Goal: Task Accomplishment & Management: Complete application form

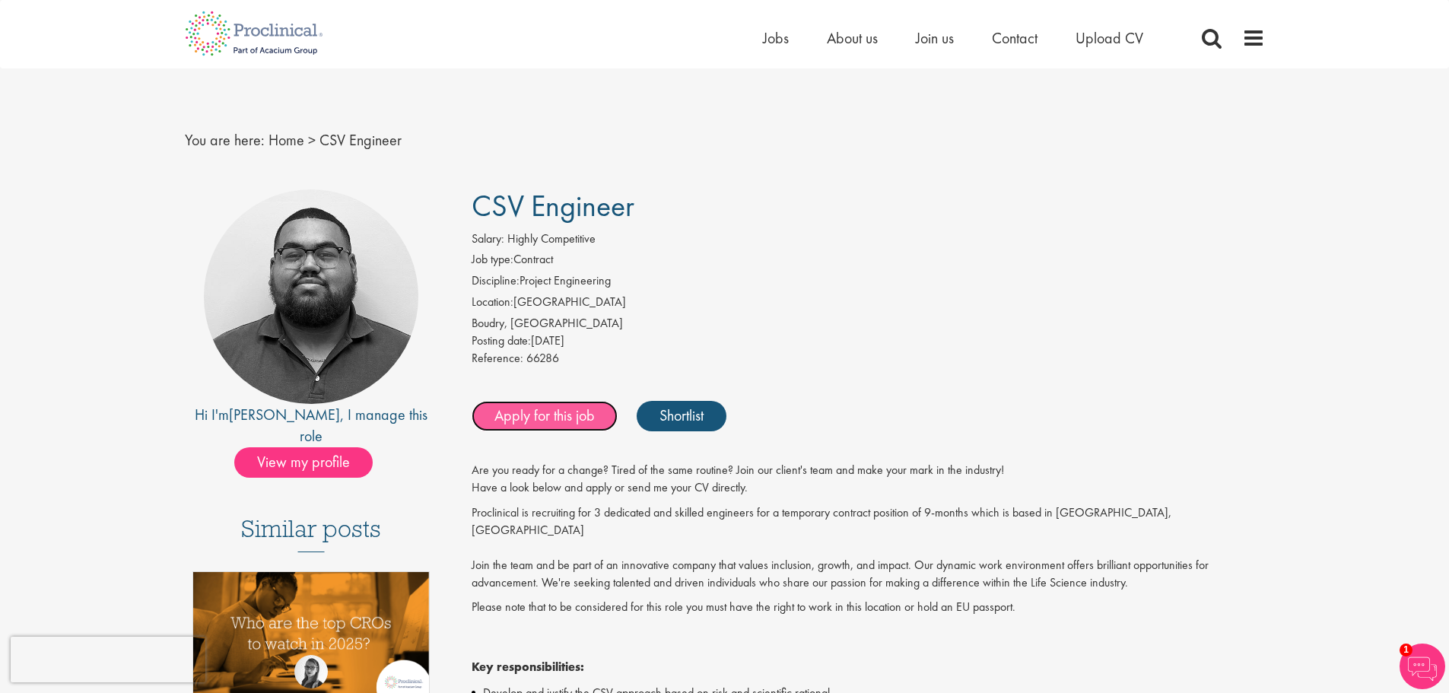
click at [589, 417] on link "Apply for this job" at bounding box center [545, 416] width 146 height 30
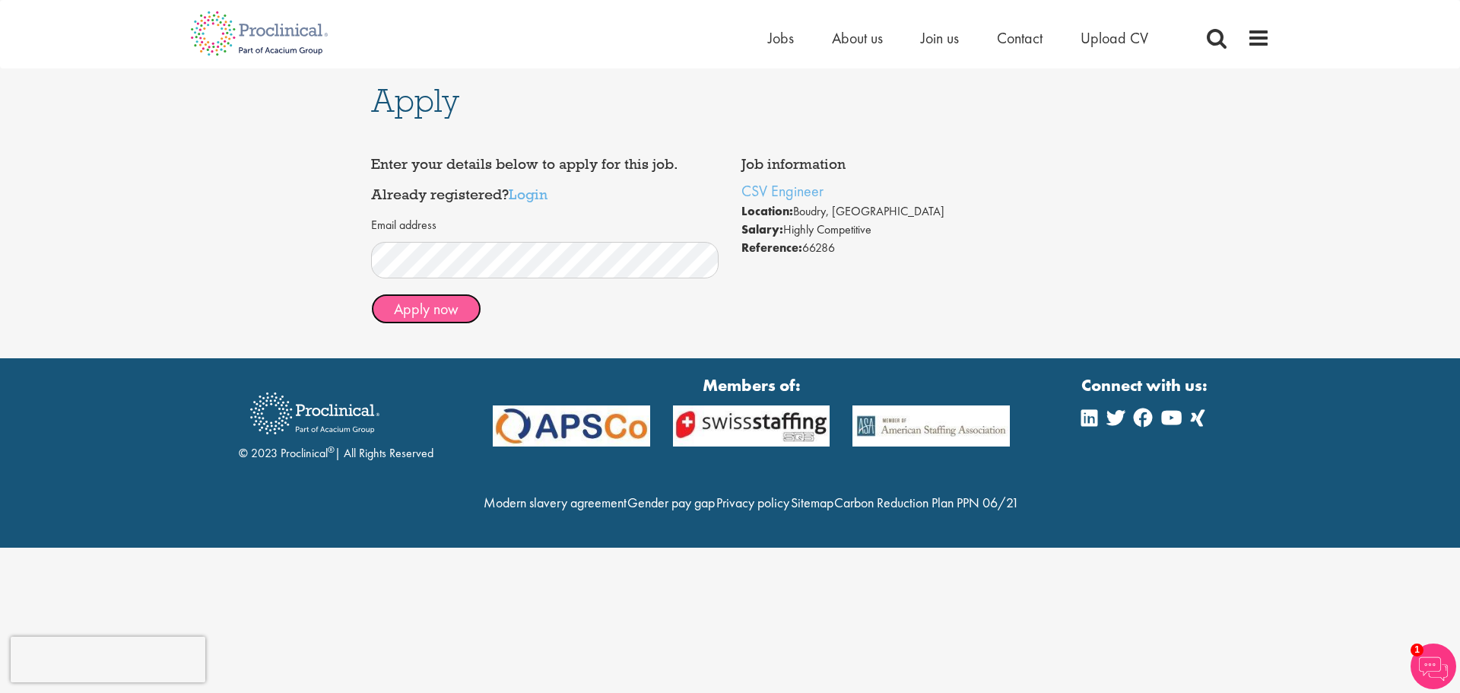
click at [441, 316] on button "Apply now" at bounding box center [426, 309] width 110 height 30
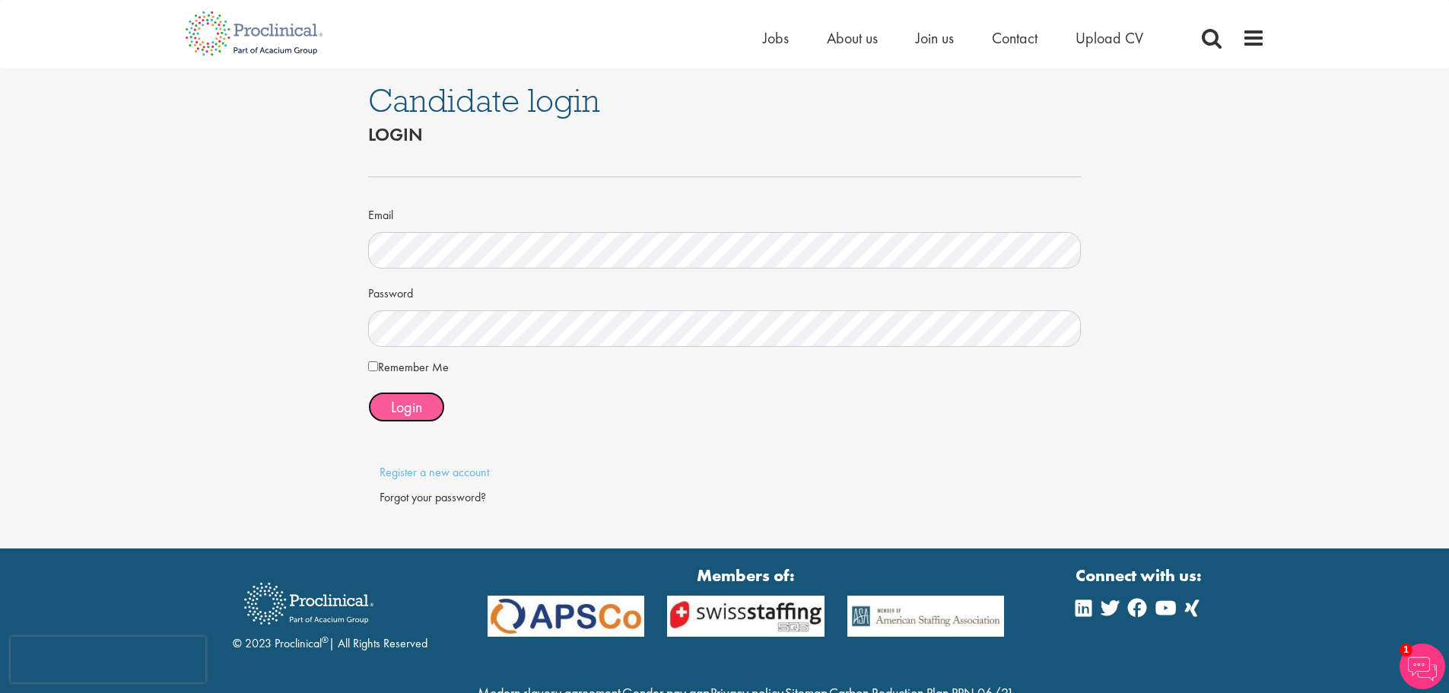
click at [380, 402] on button "Login" at bounding box center [406, 407] width 77 height 30
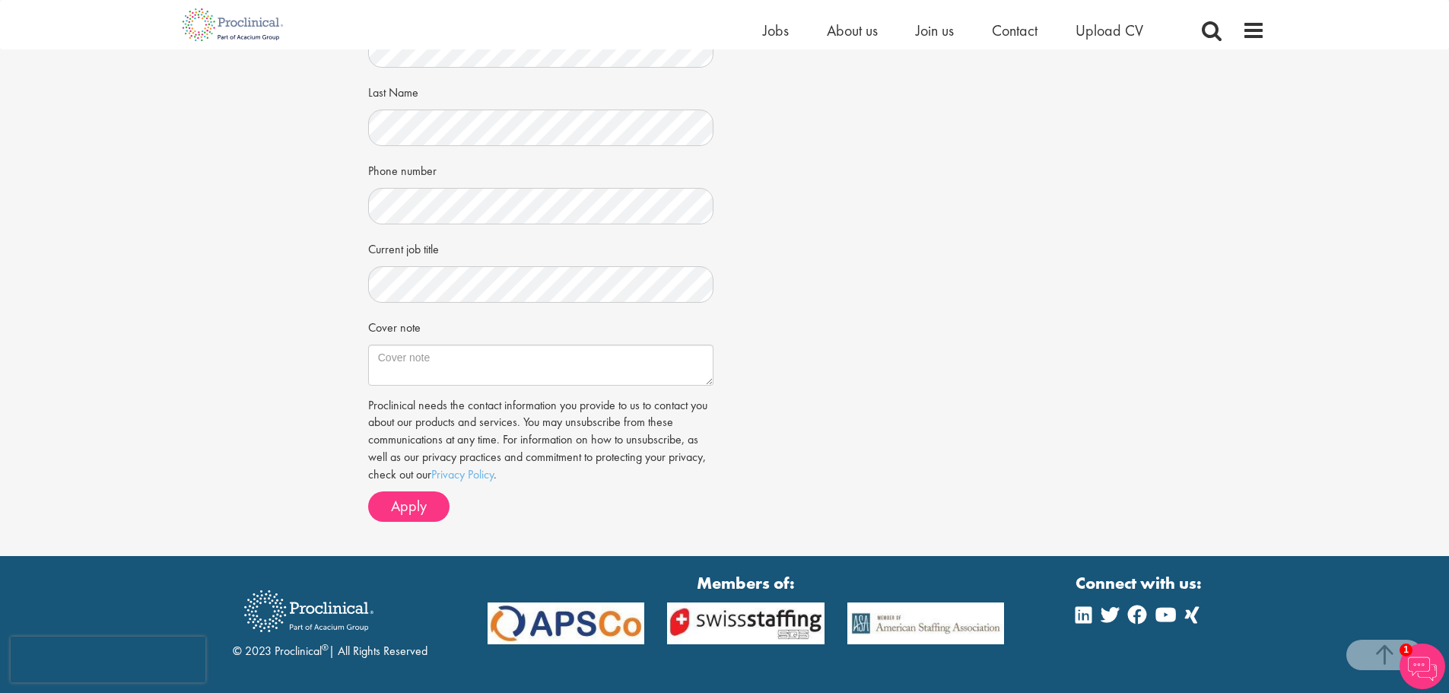
scroll to position [380, 0]
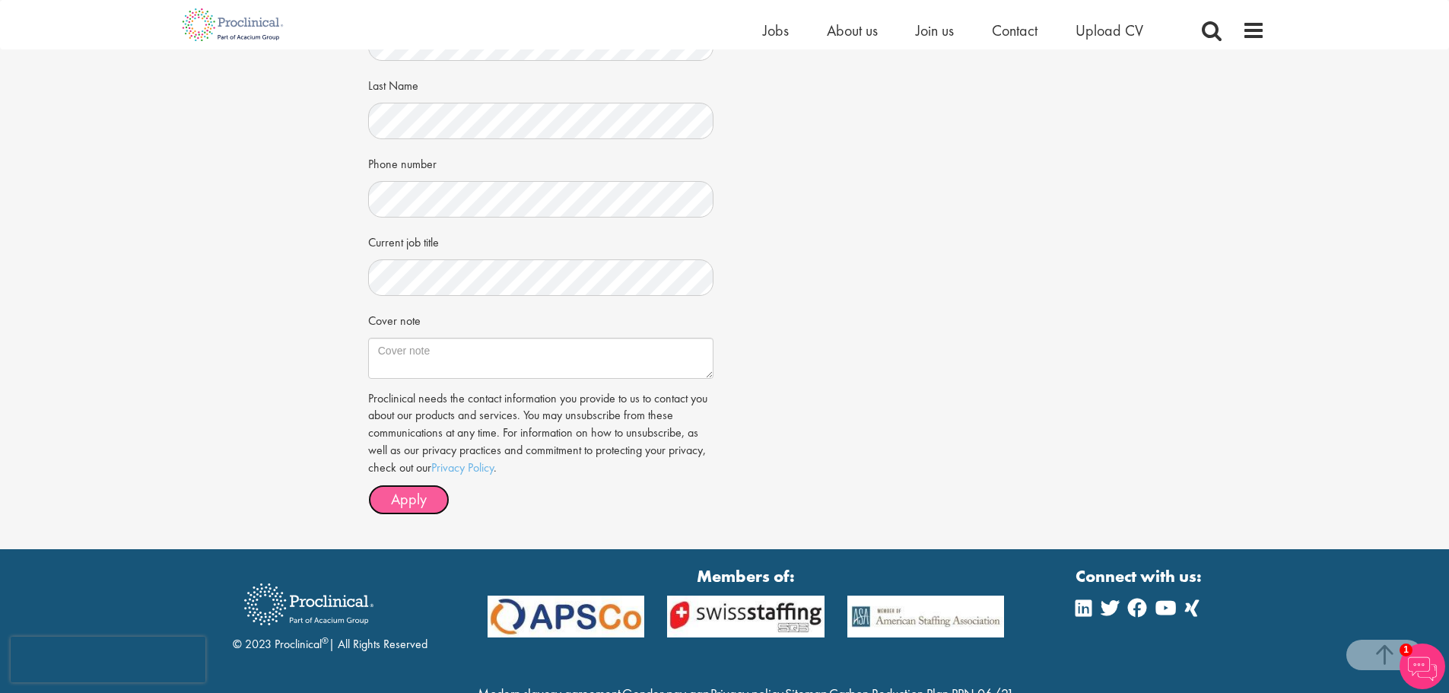
click at [399, 513] on button "Apply" at bounding box center [408, 500] width 81 height 30
click at [413, 497] on span "Apply" at bounding box center [409, 499] width 36 height 20
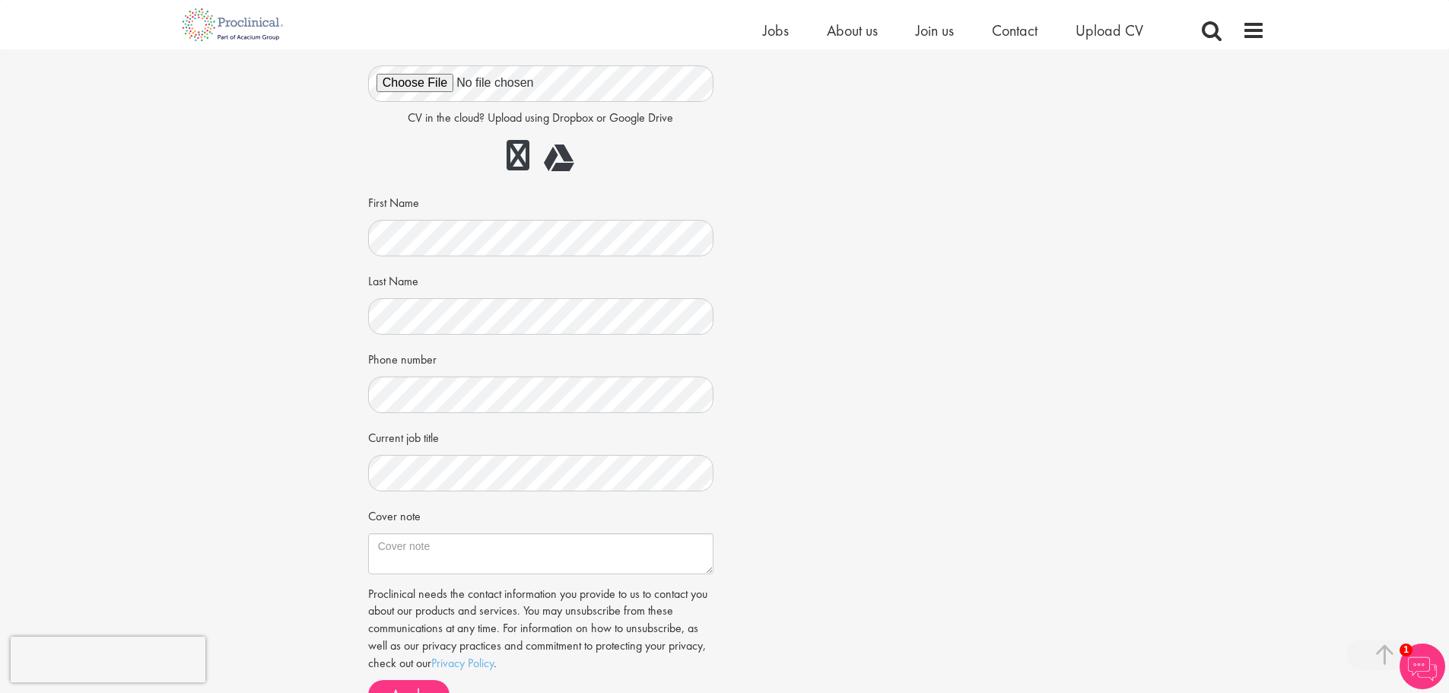
scroll to position [456, 0]
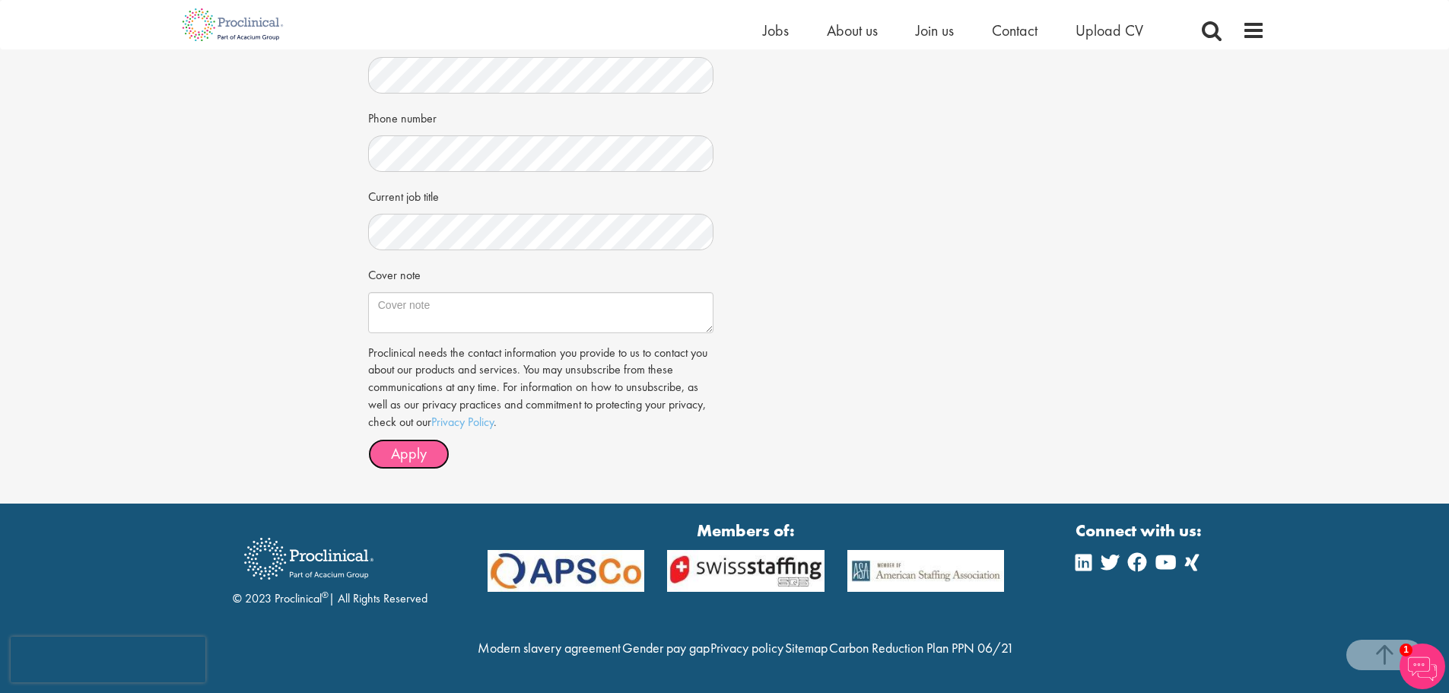
click at [411, 439] on button "Apply" at bounding box center [408, 454] width 81 height 30
click at [409, 439] on button "Apply" at bounding box center [408, 454] width 81 height 30
click at [419, 443] on span "Apply" at bounding box center [409, 453] width 36 height 20
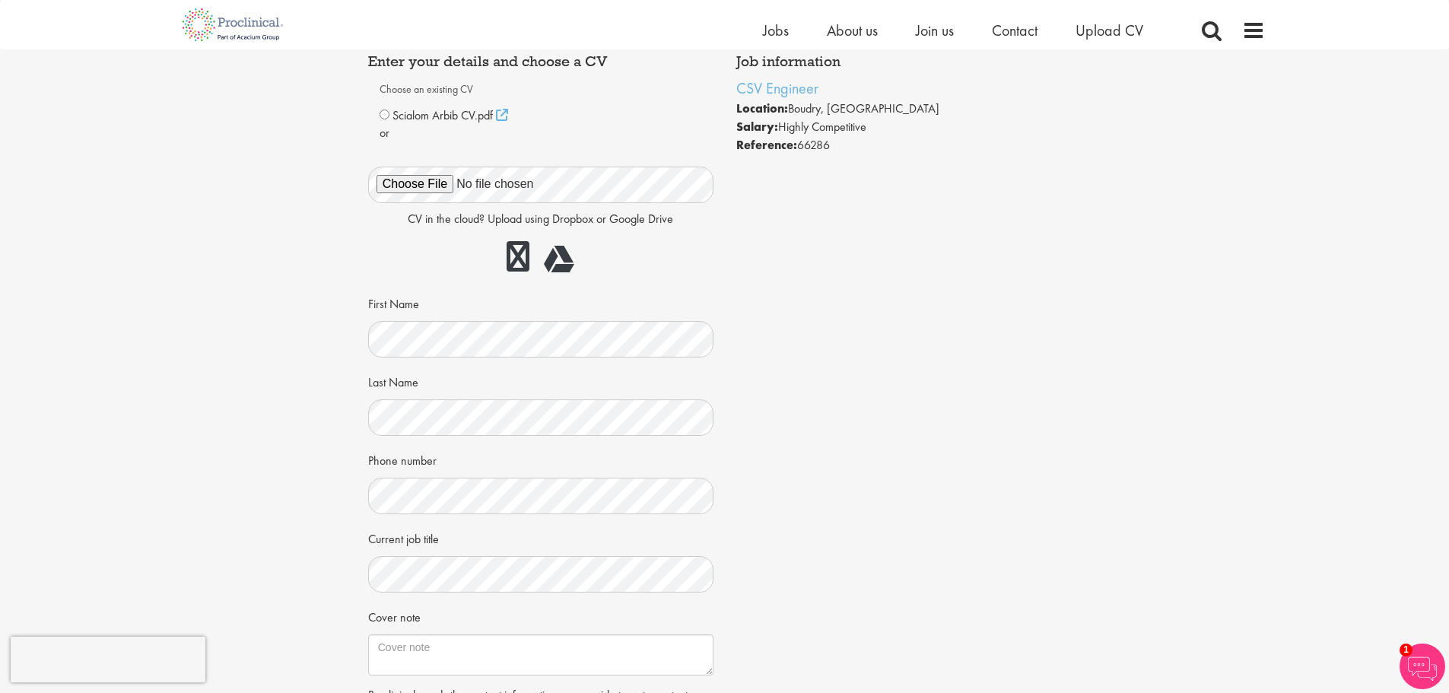
scroll to position [78, 0]
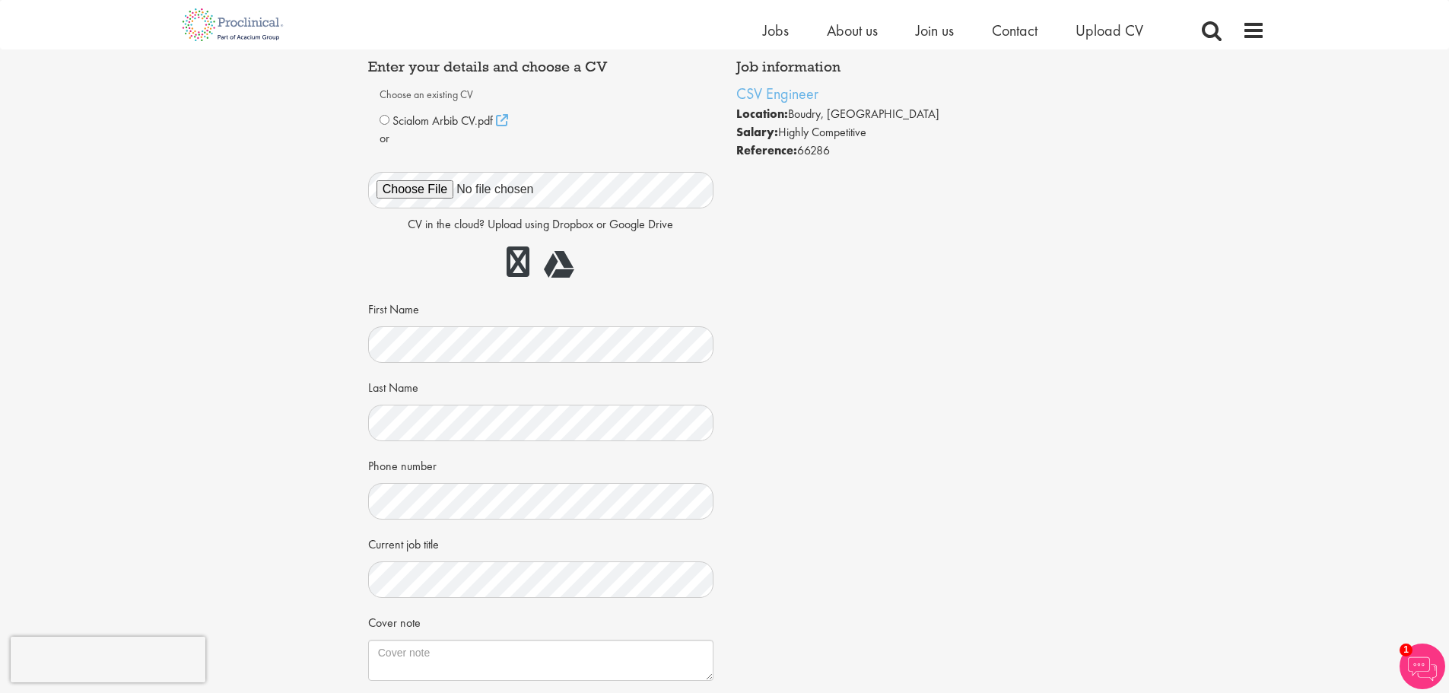
click at [466, 481] on div "Phone number" at bounding box center [540, 486] width 345 height 67
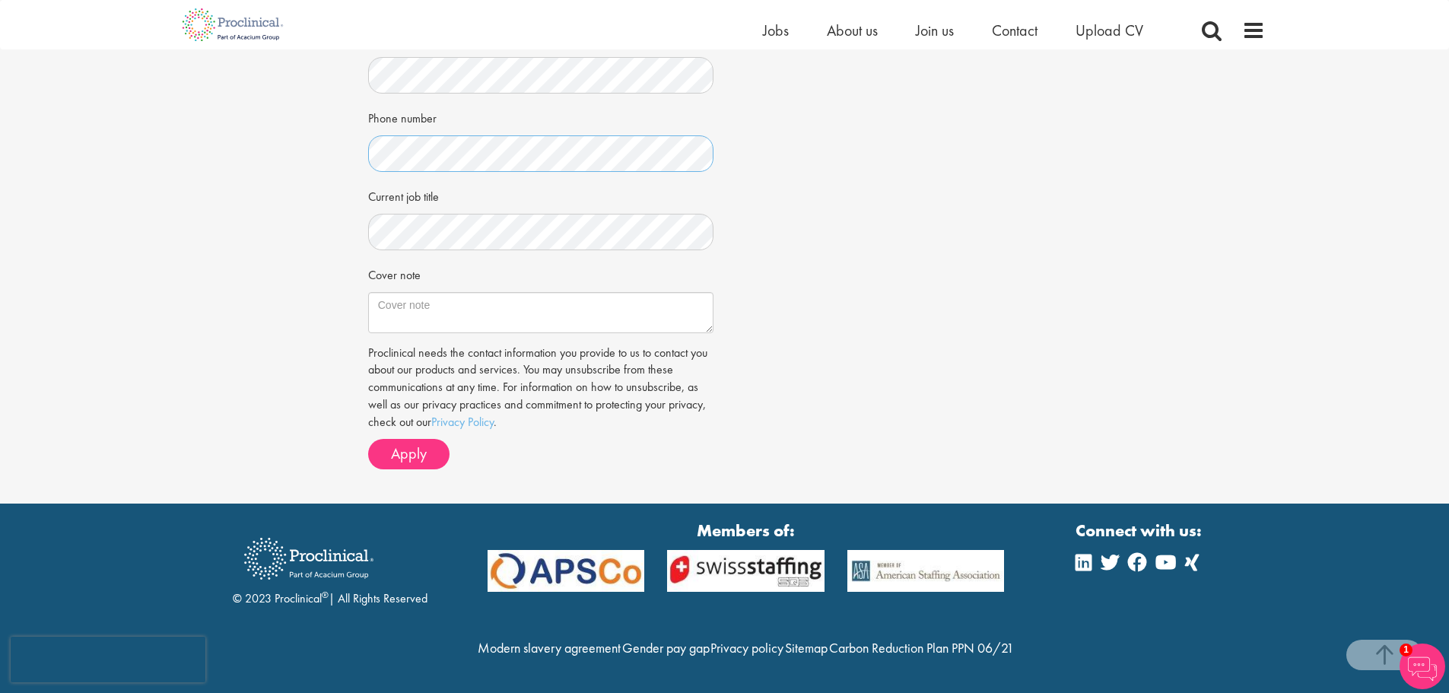
scroll to position [456, 0]
click at [421, 443] on span "Apply" at bounding box center [409, 453] width 36 height 20
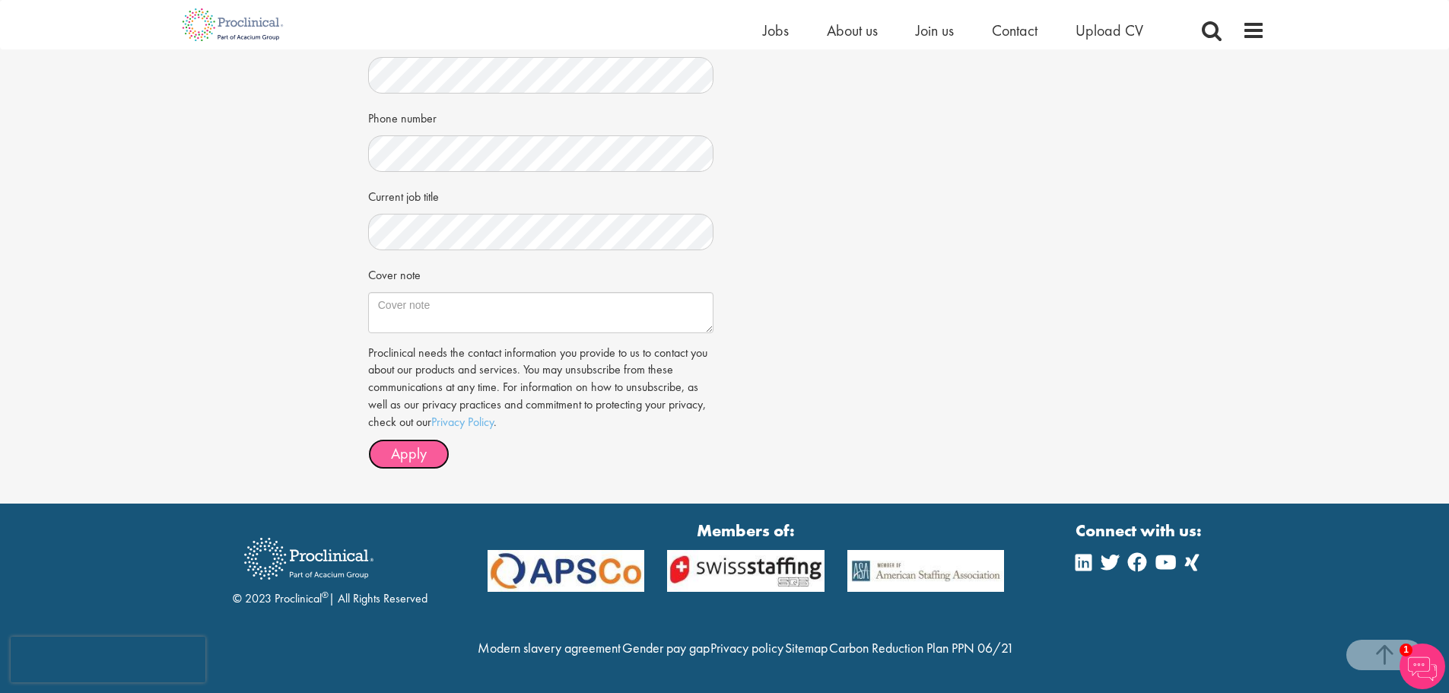
click at [421, 443] on span "Apply" at bounding box center [409, 453] width 36 height 20
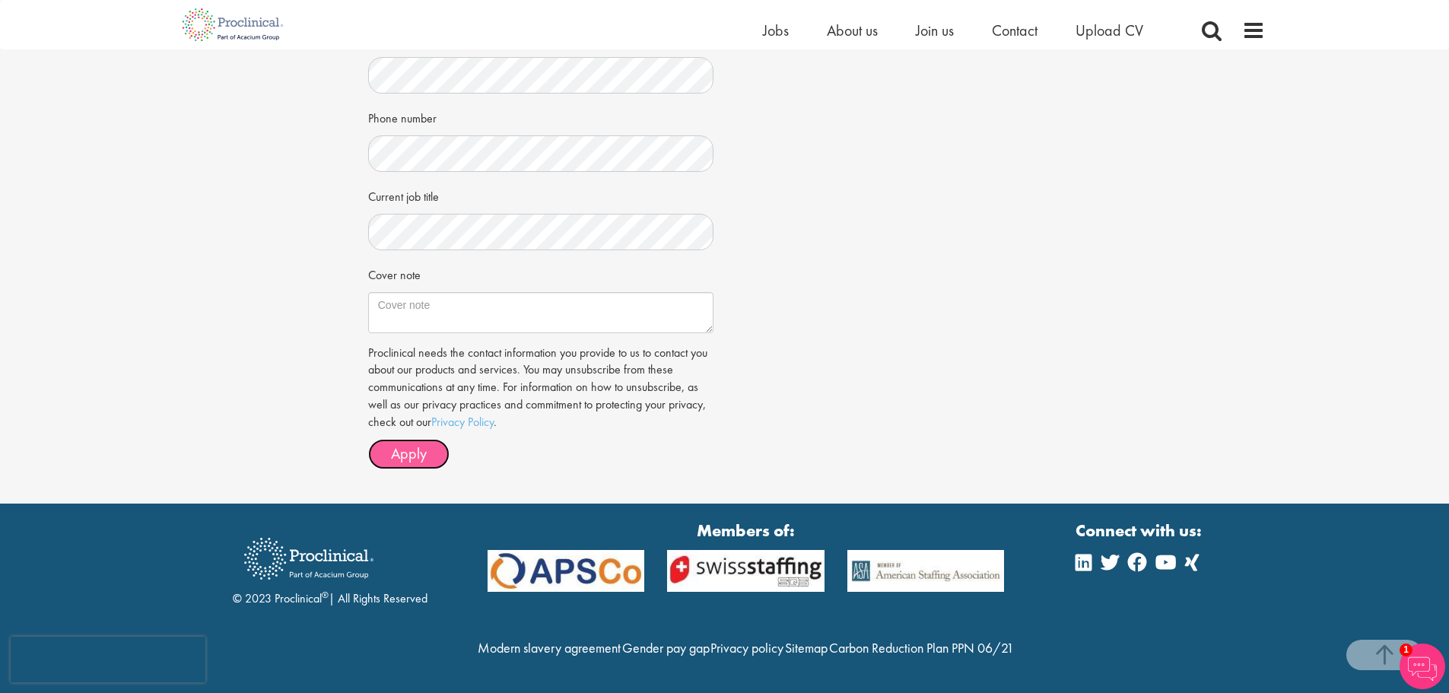
click at [421, 443] on span "Apply" at bounding box center [409, 453] width 36 height 20
click at [405, 403] on div "Proclinical needs the contact information you provide to us to contact you abou…" at bounding box center [540, 407] width 345 height 125
click at [403, 439] on button "Apply" at bounding box center [408, 454] width 81 height 30
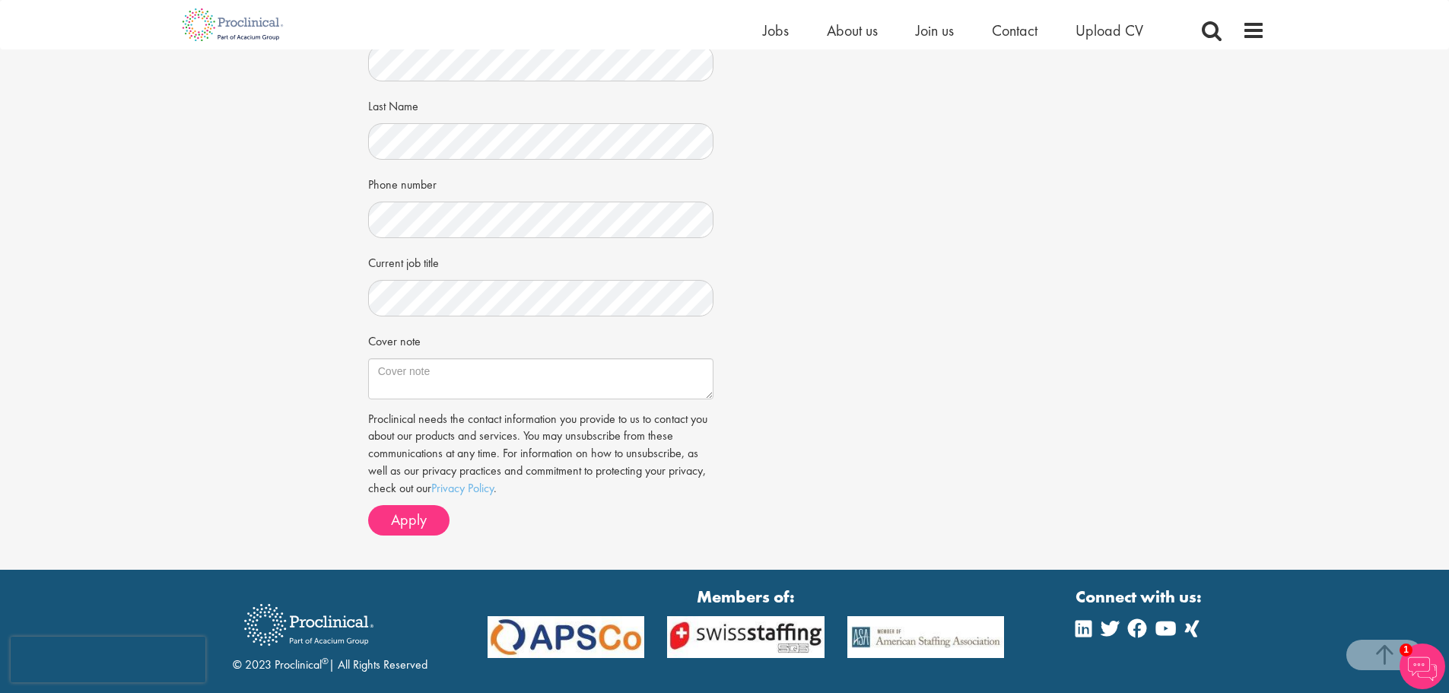
scroll to position [456, 0]
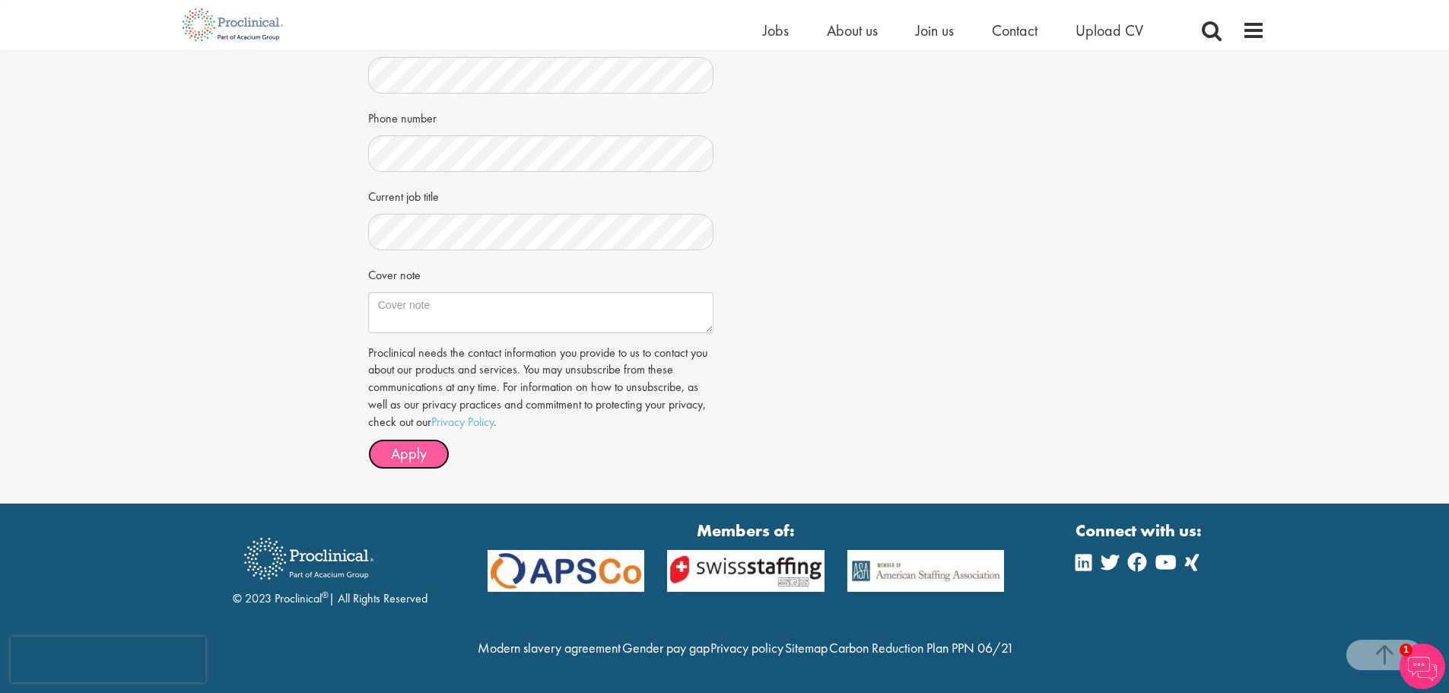
click at [377, 439] on button "Apply" at bounding box center [408, 454] width 81 height 30
click at [378, 439] on button "Apply" at bounding box center [408, 454] width 81 height 30
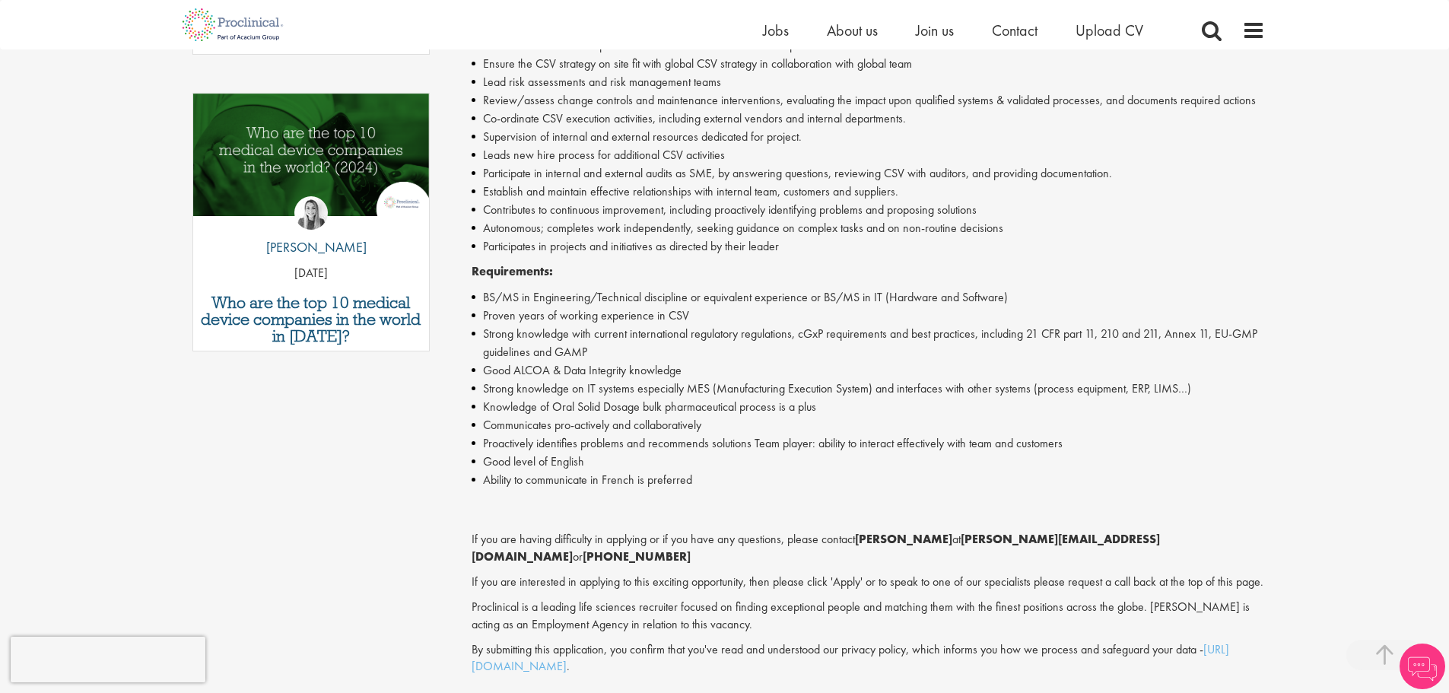
scroll to position [837, 0]
